Goal: Task Accomplishment & Management: Complete application form

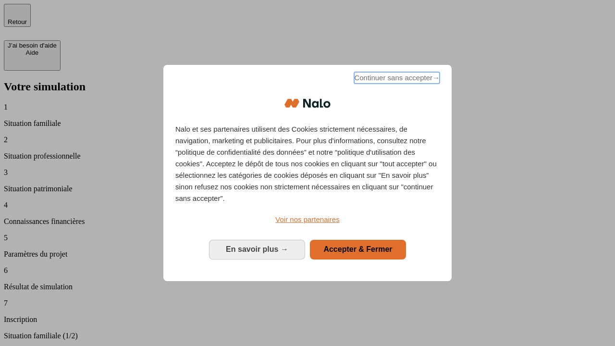
click at [396, 79] on span "Continuer sans accepter →" at bounding box center [396, 78] width 85 height 12
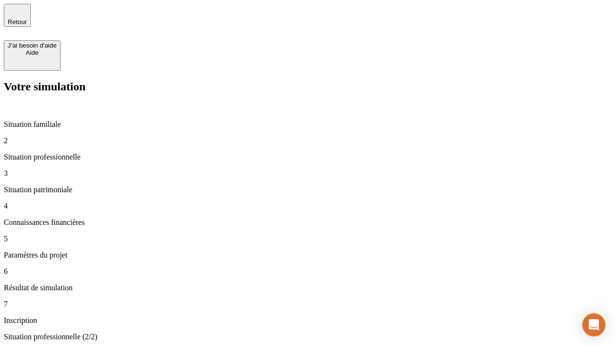
type input "30 000"
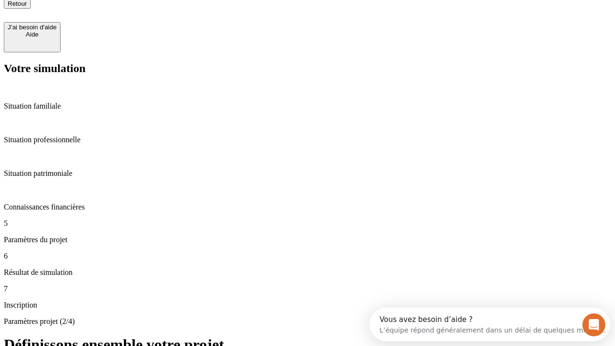
type input "25"
type input "1 000"
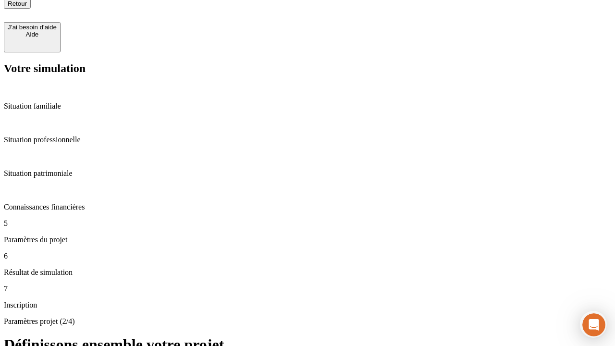
type input "640"
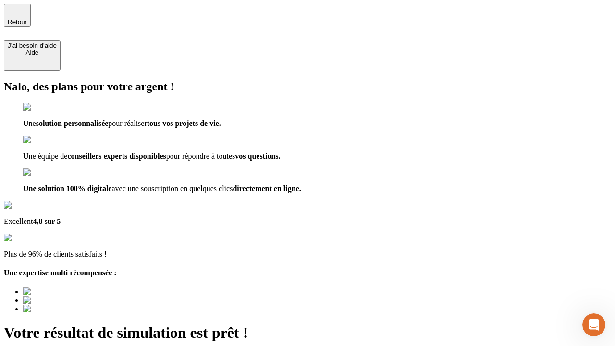
type input "[EMAIL_ADDRESS][PERSON_NAME][DOMAIN_NAME]"
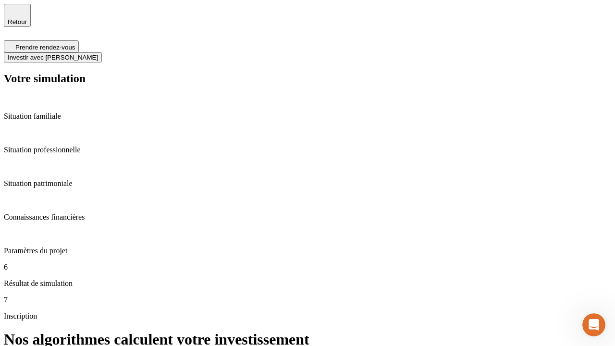
scroll to position [4, 0]
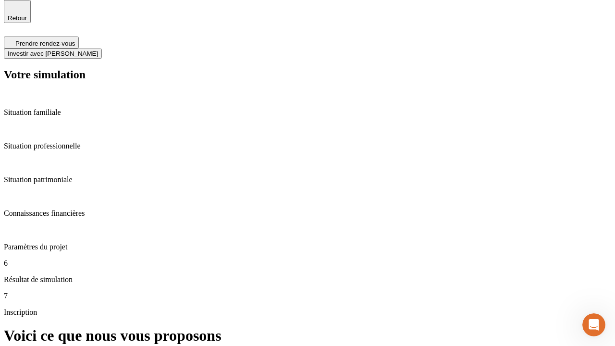
click at [98, 50] on span "Investir avec [PERSON_NAME]" at bounding box center [53, 53] width 90 height 7
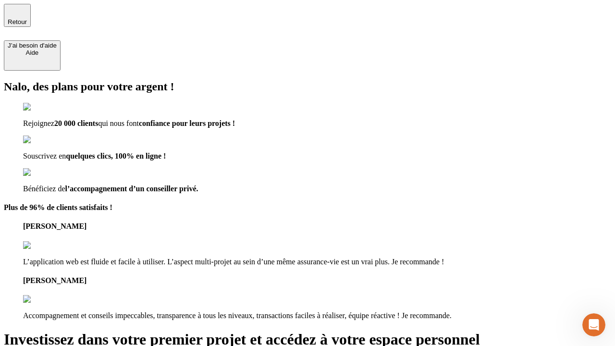
type input "[PERSON_NAME][EMAIL_ADDRESS][DOMAIN_NAME]"
